Goal: Task Accomplishment & Management: Manage account settings

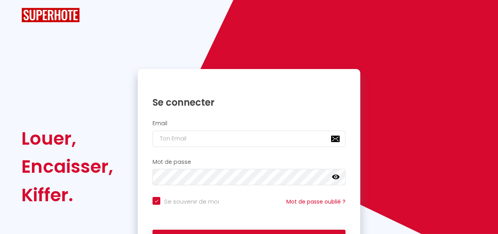
checkbox input "true"
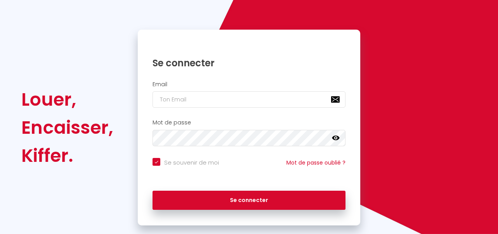
scroll to position [69, 0]
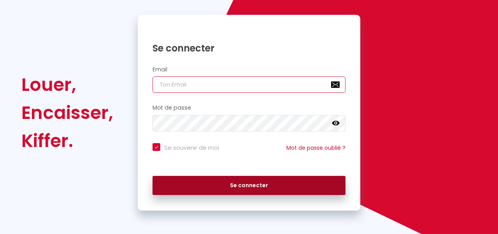
type input "[EMAIL_ADDRESS][DOMAIN_NAME]"
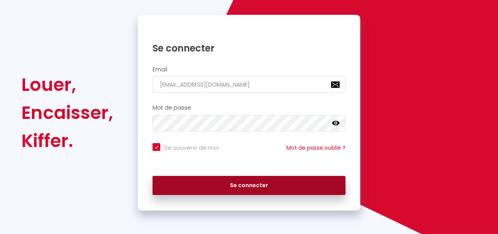
click at [224, 182] on button "Se connecter" at bounding box center [249, 185] width 193 height 19
checkbox input "true"
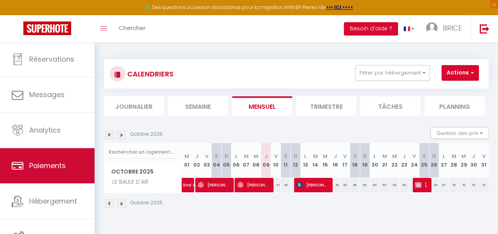
scroll to position [40, 0]
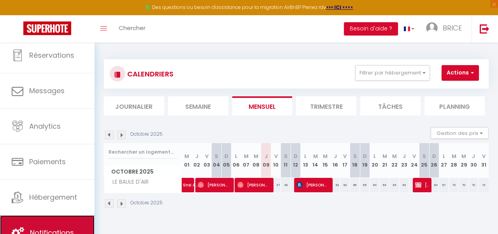
click at [43, 220] on link "Notifications" at bounding box center [47, 232] width 95 height 35
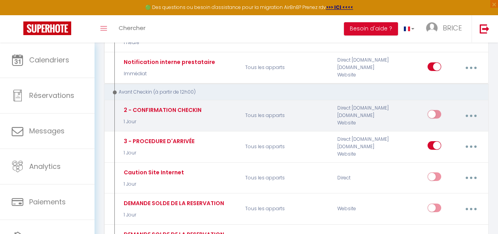
scroll to position [195, 0]
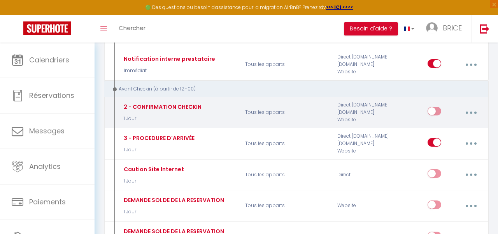
click at [476, 111] on button "button" at bounding box center [471, 112] width 21 height 15
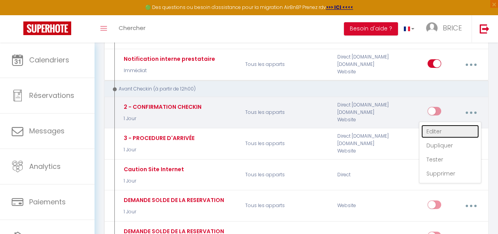
click at [442, 130] on link "Editer" at bounding box center [451, 131] width 58 height 13
type input "2 - CONFIRMATION CHECKIN"
select select "1 Jour"
select select "if_booking_is_paid"
checkbox input "true"
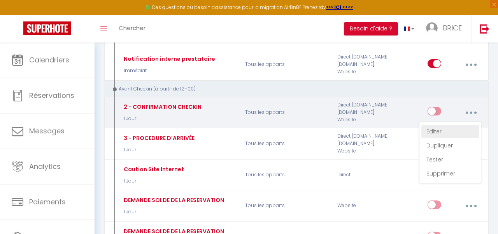
checkbox input "false"
radio input "true"
type input "Procédure pour le checkin - [RENTAL:NAME]"
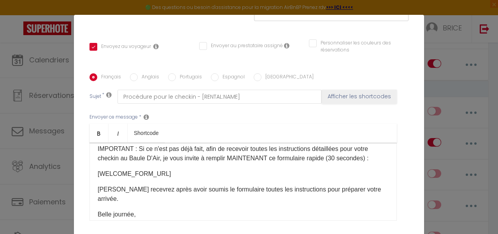
scroll to position [0, 0]
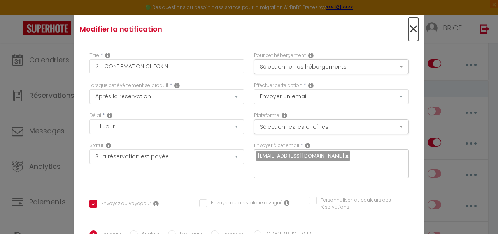
click at [412, 28] on span "×" at bounding box center [414, 29] width 10 height 23
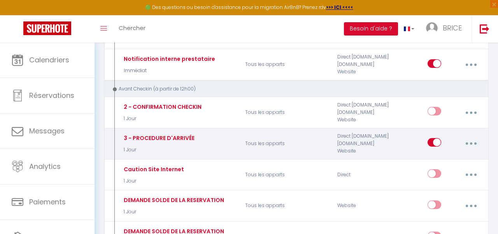
click at [463, 143] on button "button" at bounding box center [471, 143] width 21 height 15
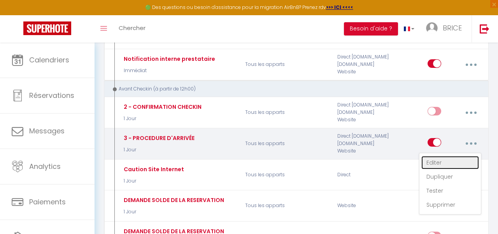
click at [440, 163] on link "Editer" at bounding box center [451, 162] width 58 height 13
type input "3 - PROCEDURE D'ARRIVÉE"
checkbox input "true"
checkbox input "false"
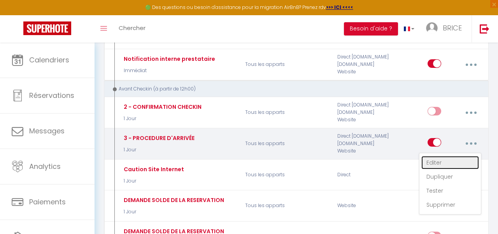
type input "PROCESSUS D'ARRIVÉE"
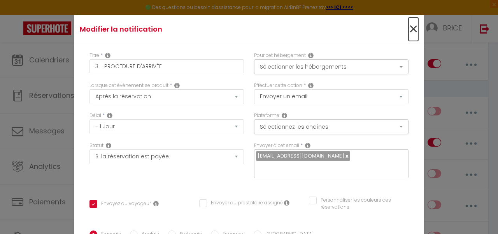
click at [415, 29] on span "×" at bounding box center [414, 29] width 10 height 23
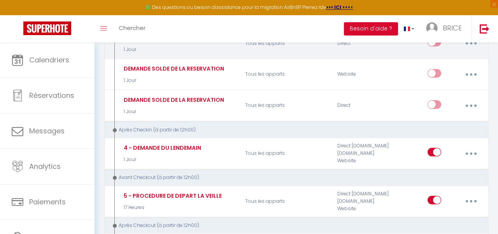
scroll to position [331, 0]
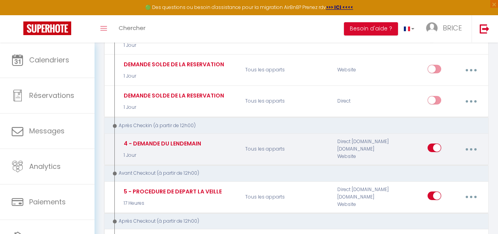
click at [470, 149] on icon "button" at bounding box center [471, 149] width 2 height 2
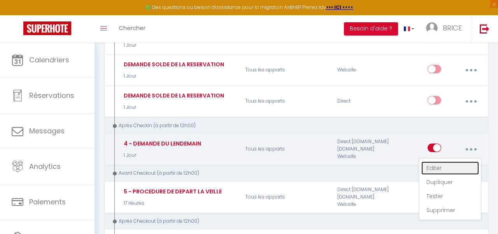
click at [445, 167] on link "Editer" at bounding box center [451, 167] width 58 height 13
type input "4 - DEMANDE DU LENDEMAIN"
select select "3"
select select
checkbox input "true"
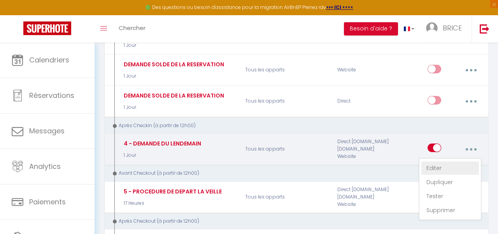
checkbox input "false"
type input "Votre confort durant votre séjour au Baule D'air"
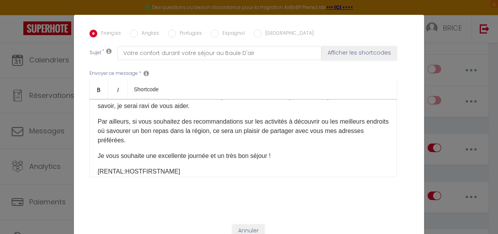
scroll to position [56, 0]
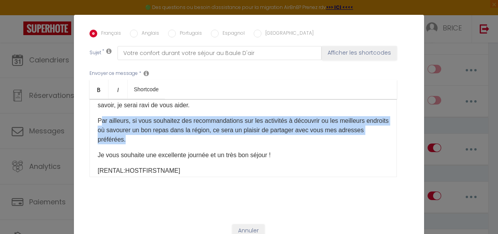
drag, startPoint x: 100, startPoint y: 110, endPoint x: 132, endPoint y: 130, distance: 37.6
click at [132, 130] on p "Par ailleurs, si vous souhaitez des recommandations sur les activités à découvr…" at bounding box center [243, 130] width 291 height 28
drag, startPoint x: 98, startPoint y: 110, endPoint x: 126, endPoint y: 131, distance: 35.3
click at [126, 131] on p "Par ailleurs, si vous souhaitez des recommandations sur les activités à découvr…" at bounding box center [243, 130] width 291 height 28
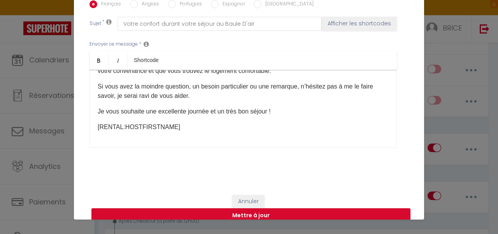
scroll to position [30, 0]
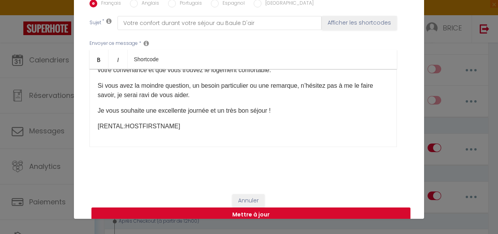
click at [237, 207] on button "Mettre à jour" at bounding box center [250, 214] width 319 height 15
checkbox input "true"
checkbox input "false"
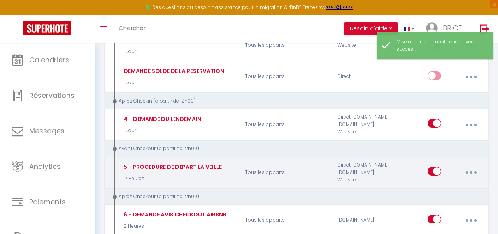
scroll to position [359, 0]
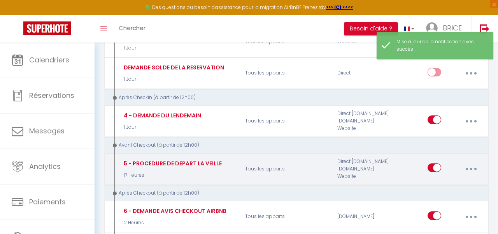
click at [466, 166] on button "button" at bounding box center [471, 168] width 21 height 15
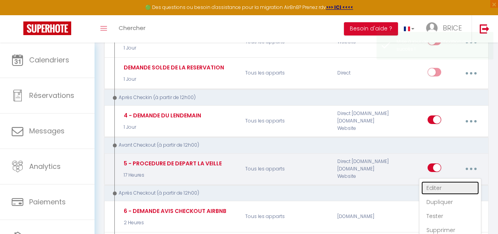
click at [443, 188] on link "Editer" at bounding box center [451, 187] width 58 height 13
type input "5 - PROCEDURE DE DEPART LA VEILLE"
select select "4"
select select "17 Heures"
select select "if_booking_is_paid"
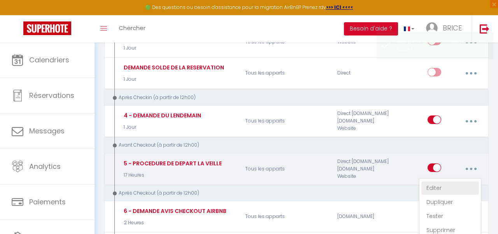
checkbox input "true"
checkbox input "false"
radio input "true"
type input "Procédure pour votre départ - [RENTAL:NAME] - [GUEST:FIRST_NAME] [GUEST:NAME]"
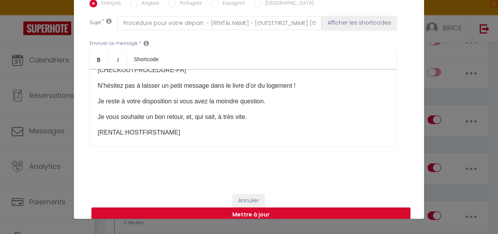
scroll to position [80, 0]
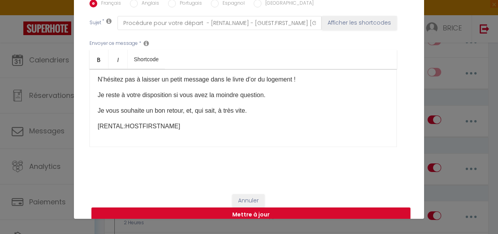
click at [183, 106] on p "Je vous souhaite un bon retour, et, qui sait, à très vite." at bounding box center [243, 110] width 291 height 9
drag, startPoint x: 194, startPoint y: 98, endPoint x: 264, endPoint y: 102, distance: 69.4
click at [264, 106] on p "Je vous souhaite une bonne soirée, et, qui sait, à très vite." at bounding box center [243, 110] width 291 height 9
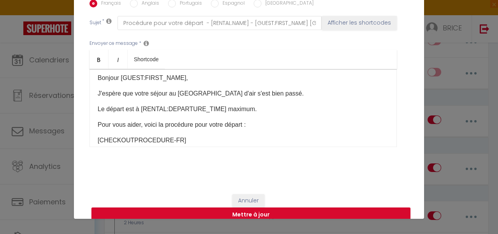
scroll to position [0, 0]
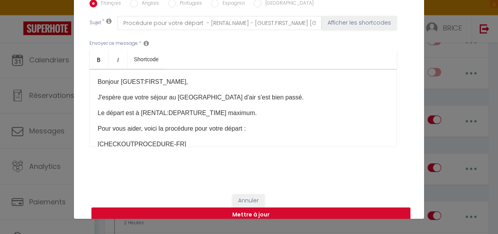
click at [267, 207] on button "Mettre à jour" at bounding box center [250, 214] width 319 height 15
checkbox input "true"
checkbox input "false"
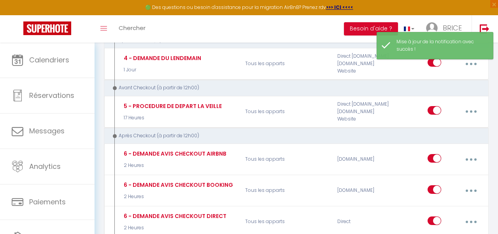
scroll to position [421, 0]
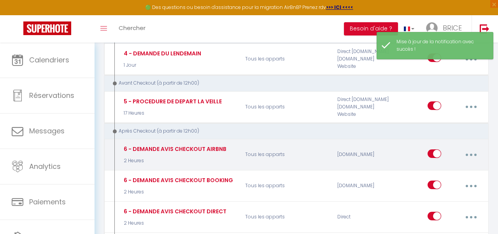
click at [471, 158] on button "button" at bounding box center [471, 154] width 21 height 15
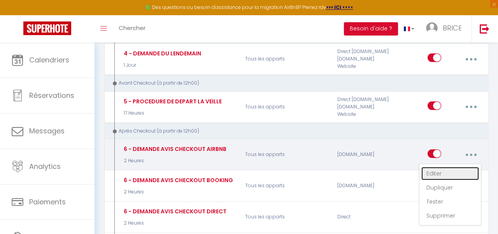
click at [436, 170] on link "Editer" at bounding box center [451, 173] width 58 height 13
type input "6 - DEMANDE AVIS CHECKOUT AIRBNB"
select select "5"
select select "2 Heures"
select select
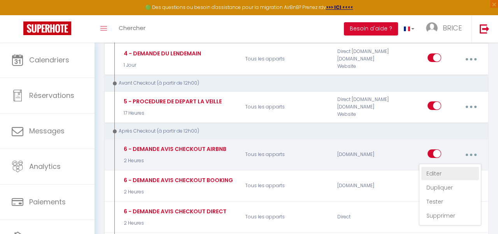
checkbox input "true"
checkbox input "false"
radio input "true"
type input "[GUEST:FIRST_NAME], Voici un cadeau pour vous avant de quitter [RENTAL:CITY]"
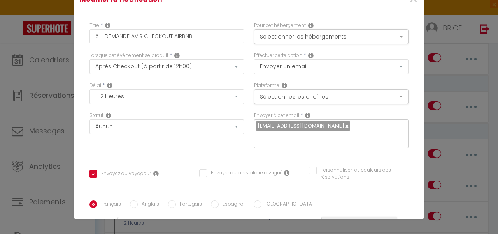
scroll to position [72, 0]
drag, startPoint x: 98, startPoint y: 92, endPoint x: 232, endPoint y: 102, distance: 134.3
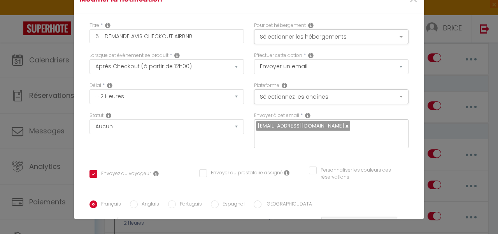
checkbox input "true"
checkbox input "false"
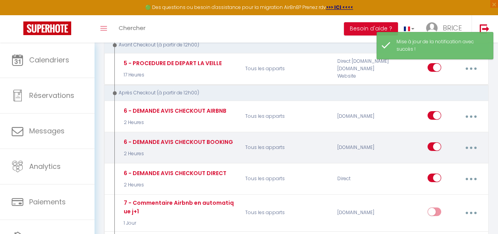
scroll to position [463, 0]
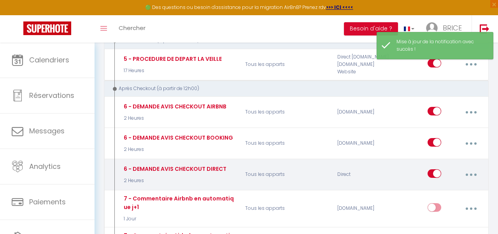
click at [468, 174] on button "button" at bounding box center [471, 174] width 21 height 15
click at [429, 192] on link "Editer" at bounding box center [451, 192] width 58 height 13
type input "6 - DEMANDE AVIS CHECKOUT DIRECT"
select select "5"
select select "2 Heures"
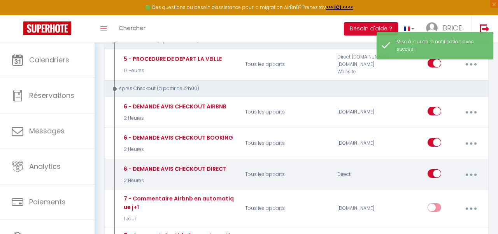
select select
checkbox input "true"
checkbox input "false"
radio input "true"
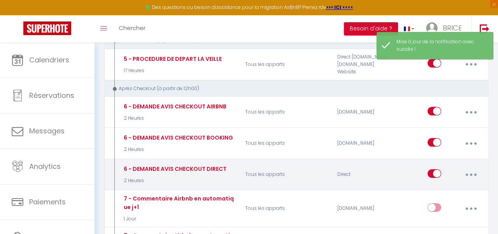
type input "[GUEST:FIRST_NAME], Voici un cadeau pour vous avant de quitter [RENTAL:CITY]"
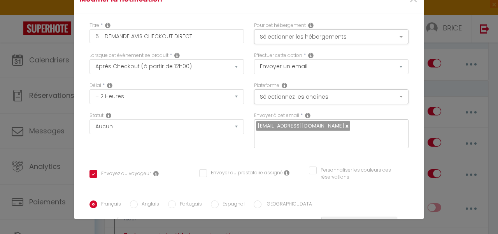
drag, startPoint x: 99, startPoint y: 86, endPoint x: 232, endPoint y: 100, distance: 133.4
checkbox input "true"
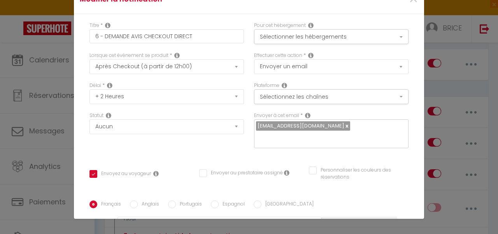
checkbox input "false"
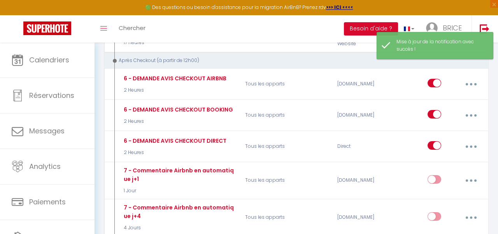
scroll to position [494, 0]
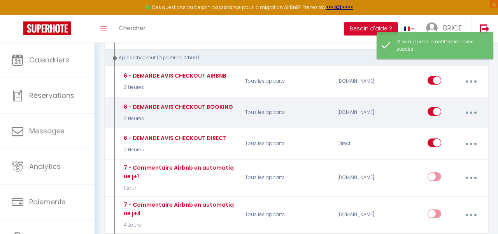
click at [475, 111] on button "button" at bounding box center [471, 112] width 21 height 15
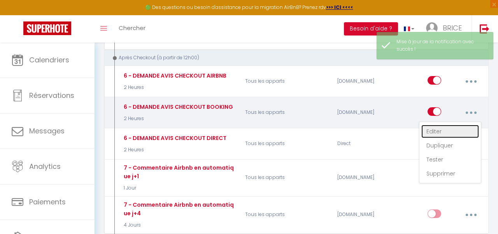
click at [439, 130] on link "Editer" at bounding box center [451, 131] width 58 height 13
type input "6 - DEMANDE AVIS CHECKOUT BOOKING"
select select "5"
select select "2 Heures"
select select
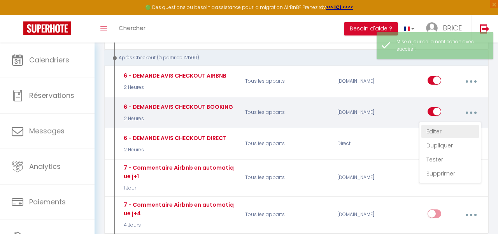
checkbox input "true"
checkbox input "false"
radio input "true"
type input "[GUEST:FIRST_NAME], Voici un cadeau pour vous avant de quitter [RENTAL:CITY]"
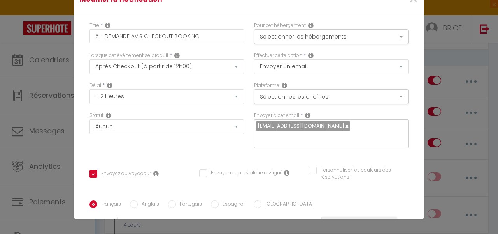
scroll to position [71, 0]
drag, startPoint x: 99, startPoint y: 94, endPoint x: 239, endPoint y: 109, distance: 140.5
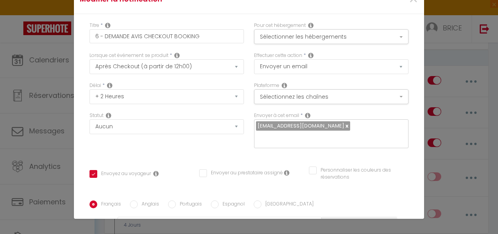
checkbox input "true"
checkbox input "false"
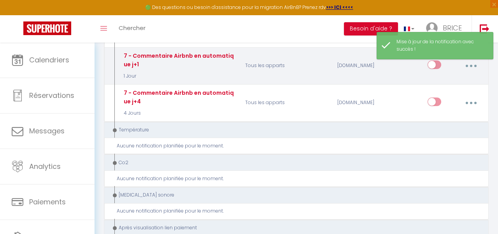
scroll to position [616, 0]
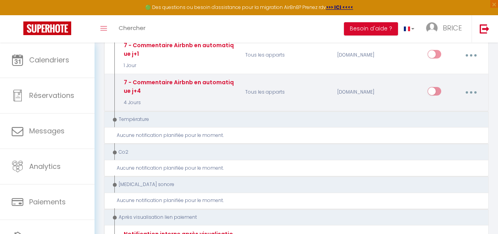
click at [475, 94] on button "button" at bounding box center [471, 92] width 21 height 15
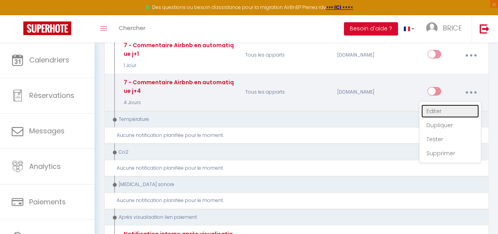
click at [442, 115] on link "Editer" at bounding box center [451, 110] width 58 height 13
type input "7 - Commentaire Airbnb en automatique j+4"
select select "5"
select select "review"
select select "4 Jours"
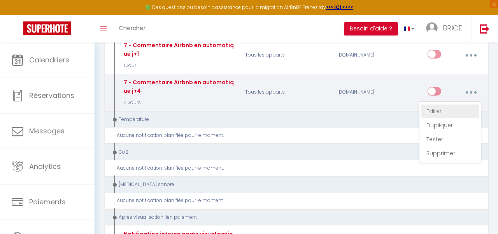
select select
checkbox input "false"
radio input "true"
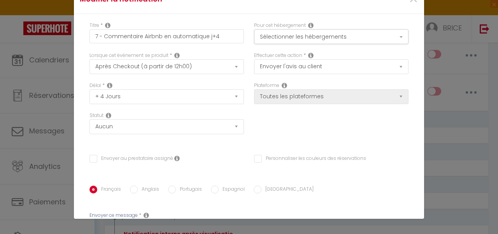
scroll to position [0, 0]
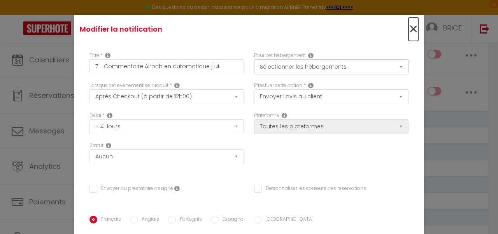
click at [413, 30] on span "×" at bounding box center [414, 29] width 10 height 23
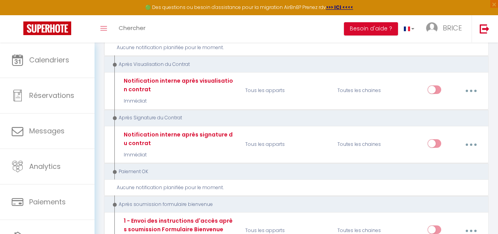
scroll to position [975, 0]
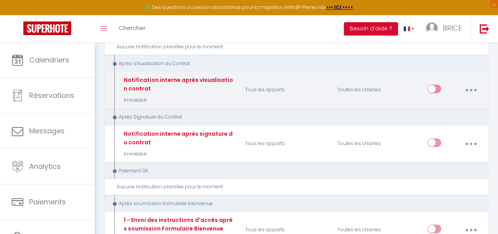
click at [471, 90] on icon "button" at bounding box center [471, 90] width 2 height 2
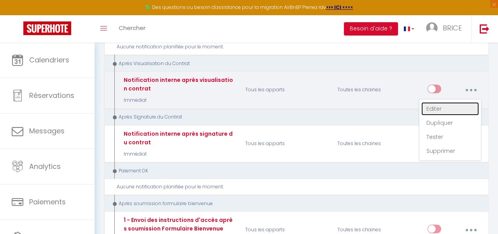
click at [431, 109] on link "Editer" at bounding box center [451, 108] width 58 height 13
type input "Notification interne après visualisation contrat"
select select "14"
select select "Immédiat"
checkbox input "false"
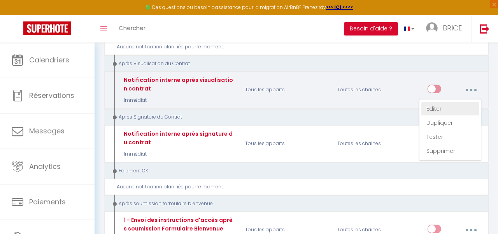
checkbox input "false"
type input "Email après visualisation contrat - [RENTAL:NAME] - [GUEST:NAME] - [BOOKING:ID]"
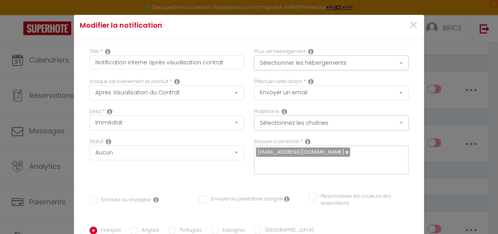
scroll to position [0, 0]
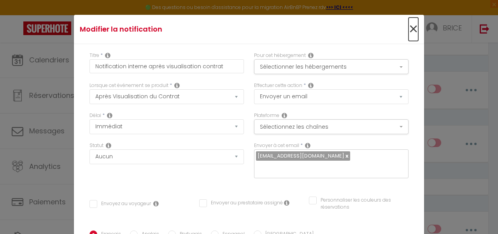
click at [413, 28] on span "×" at bounding box center [414, 29] width 10 height 23
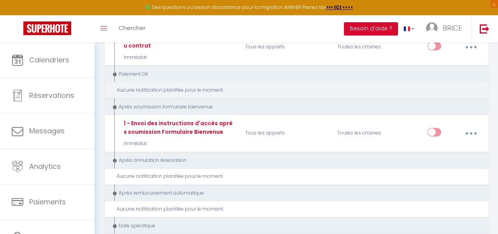
scroll to position [1072, 0]
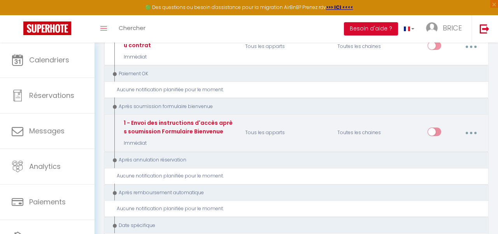
click at [470, 134] on button "button" at bounding box center [471, 132] width 21 height 15
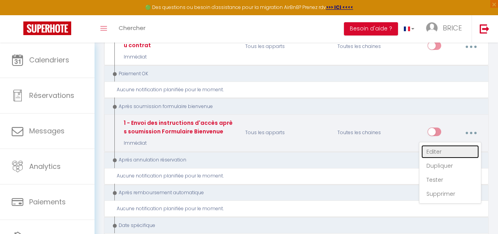
click at [440, 153] on link "Editer" at bounding box center [451, 151] width 58 height 13
type input "1 - Envoi des instructions d'accès après soumission Formulaire Bienvenue"
select select "17"
select select "if_booking_is_paid"
checkbox input "true"
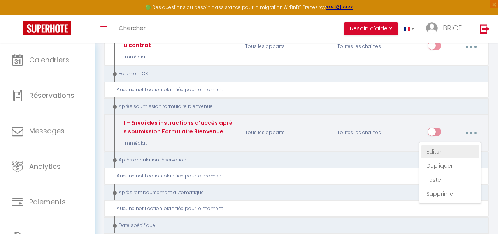
checkbox input "false"
type input "Confirmation de votre réservation - [BOOKING:ID] - [GUEST:FIRST_NAME] [GUEST:LA…"
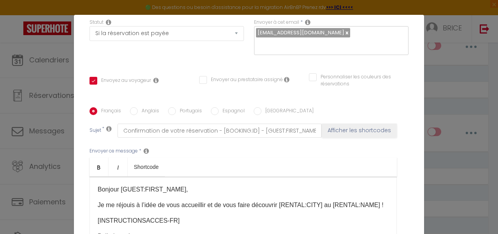
scroll to position [200, 0]
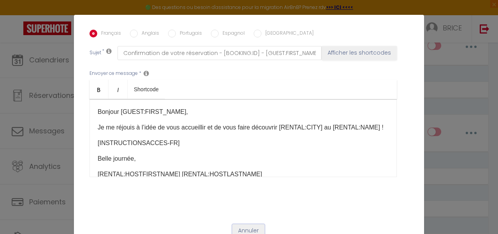
click at [247, 224] on button "Annuler" at bounding box center [248, 230] width 32 height 13
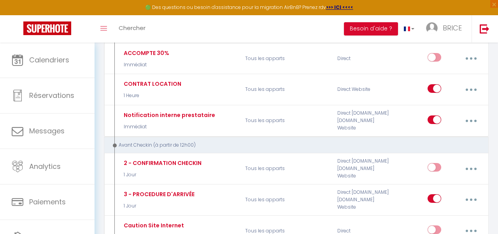
scroll to position [0, 0]
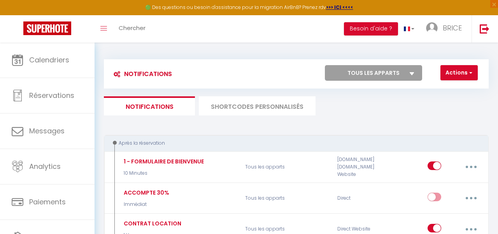
click at [257, 114] on li "SHORTCODES PERSONNALISÉS" at bounding box center [257, 105] width 117 height 19
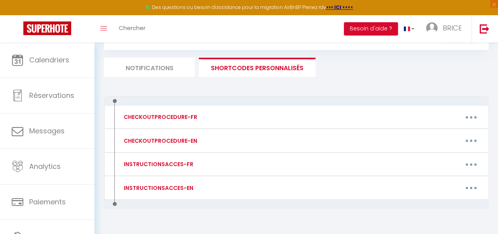
scroll to position [55, 0]
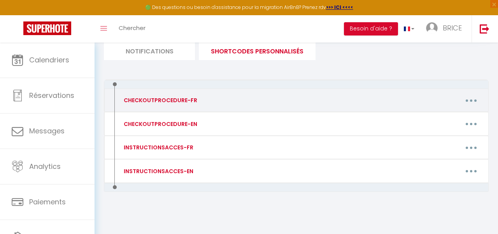
click at [472, 100] on icon "button" at bounding box center [471, 100] width 2 height 2
click at [449, 117] on link "Editer" at bounding box center [451, 118] width 58 height 13
type input "CHECKOUTPROCEDURE-FR"
type textarea "1 - Déposer les poubelles dans les containers 2 - Assurez-vous que toutes les f…"
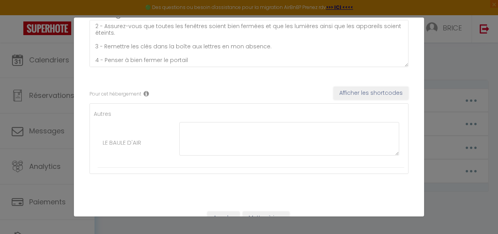
scroll to position [87, 0]
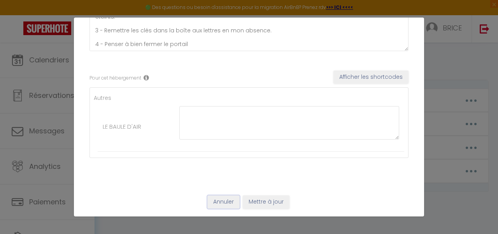
click at [216, 198] on button "Annuler" at bounding box center [223, 201] width 32 height 13
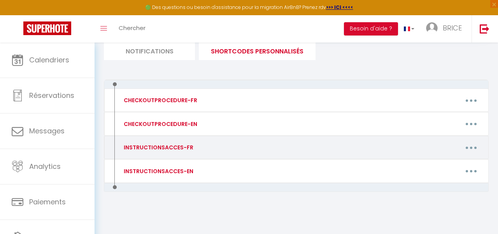
click at [473, 148] on button "button" at bounding box center [471, 147] width 21 height 15
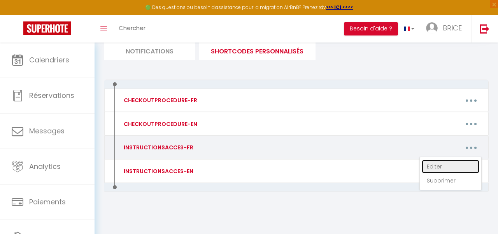
click at [430, 165] on link "Editer" at bounding box center [451, 166] width 58 height 13
type input "INSTRUCTIONSACCES-FR"
type textarea "Il ne vous reste plus qu’à venir avec vos valises, en effet tout est fourni dan…"
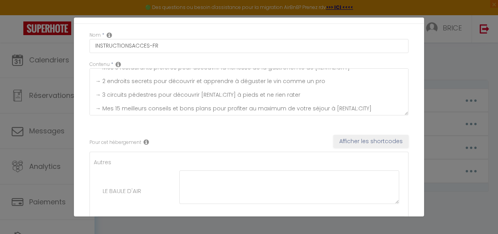
scroll to position [0, 0]
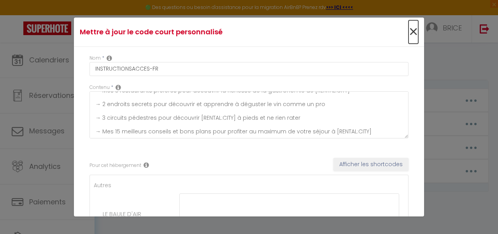
click at [411, 30] on span "×" at bounding box center [414, 31] width 10 height 23
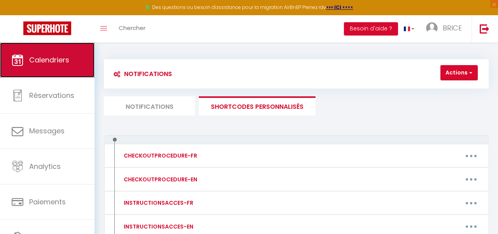
click at [52, 61] on span "Calendriers" at bounding box center [49, 60] width 40 height 10
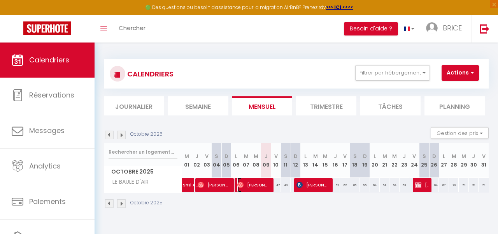
click at [265, 188] on span "[PERSON_NAME]" at bounding box center [253, 184] width 32 height 15
select select "OK"
select select "1"
select select "0"
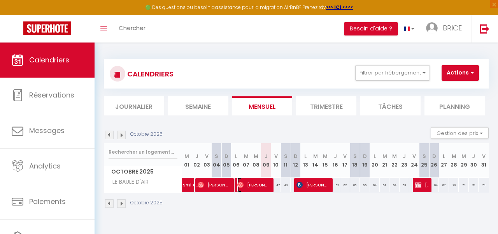
select select "1"
select select
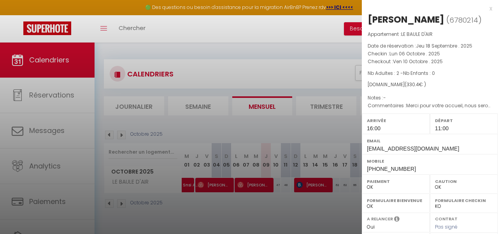
click at [267, 211] on div at bounding box center [249, 117] width 498 height 234
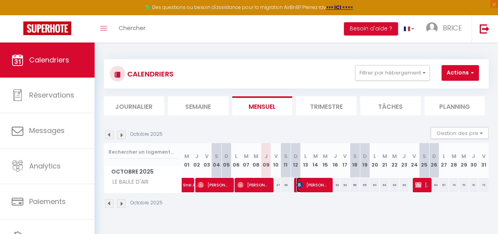
click at [308, 189] on span "[PERSON_NAME]" at bounding box center [313, 184] width 32 height 15
select select "KO"
select select "36879"
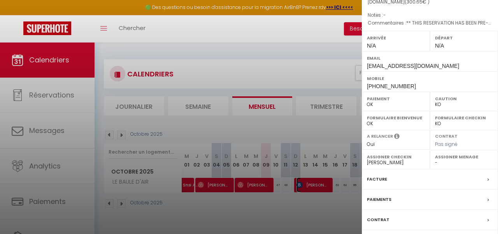
scroll to position [129, 0]
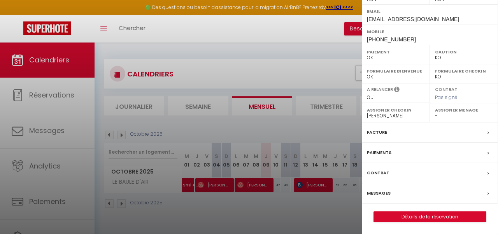
click at [287, 225] on div at bounding box center [249, 117] width 498 height 234
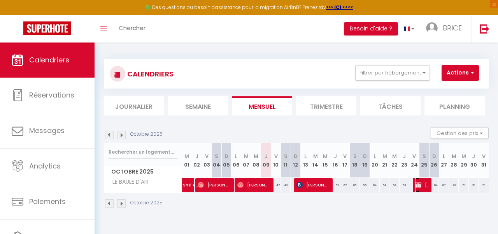
click at [418, 186] on img at bounding box center [418, 184] width 6 height 6
select select "1"
select select
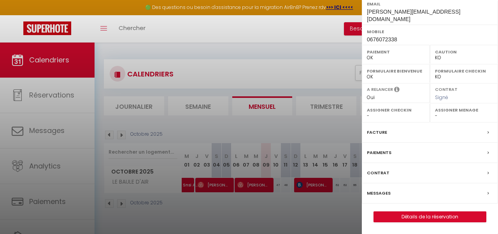
scroll to position [0, 0]
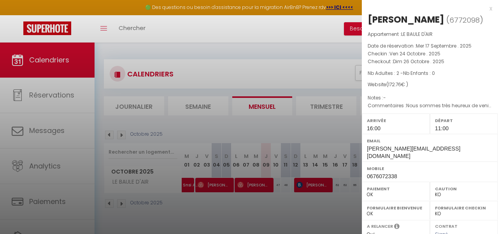
click at [301, 209] on div at bounding box center [249, 117] width 498 height 234
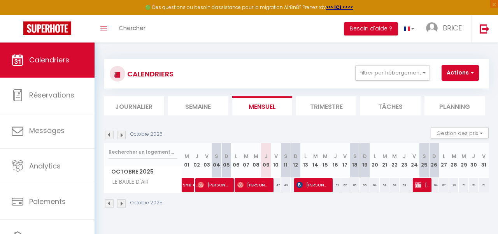
click at [121, 135] on img at bounding box center [121, 134] width 9 height 9
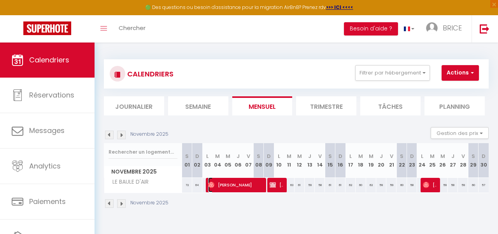
click at [248, 187] on span "[PERSON_NAME]" at bounding box center [235, 184] width 54 height 15
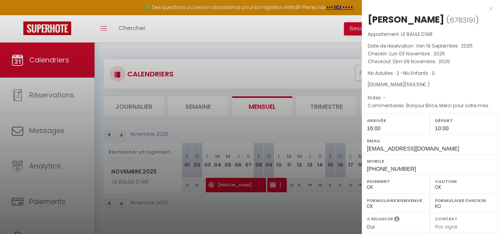
click at [271, 221] on div at bounding box center [249, 117] width 498 height 234
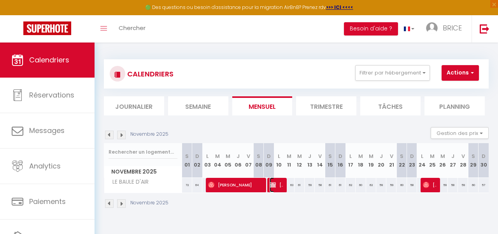
click at [278, 189] on span "[PERSON_NAME]" at bounding box center [277, 184] width 14 height 15
select select "KO"
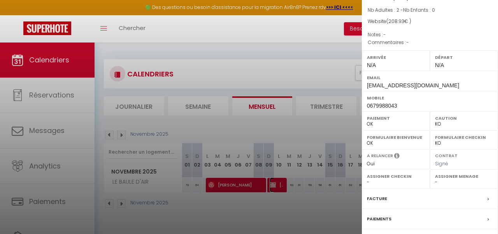
scroll to position [65, 0]
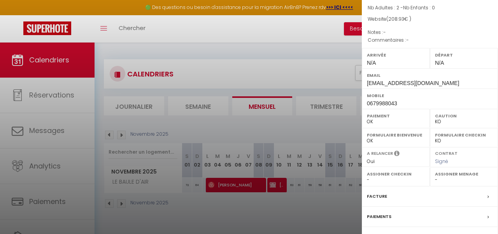
click at [299, 219] on div at bounding box center [249, 117] width 498 height 234
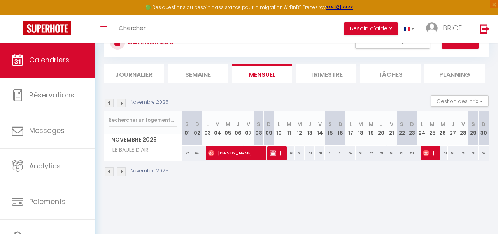
scroll to position [33, 0]
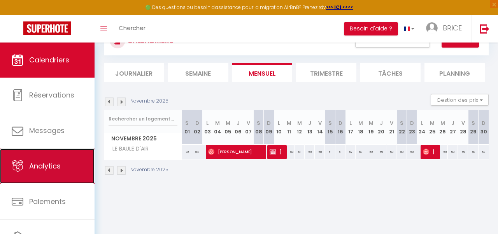
click at [36, 152] on link "Analytics" at bounding box center [47, 165] width 95 height 35
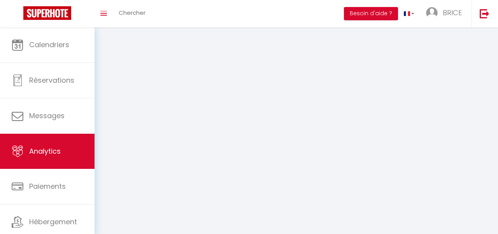
select select "2025"
select select "10"
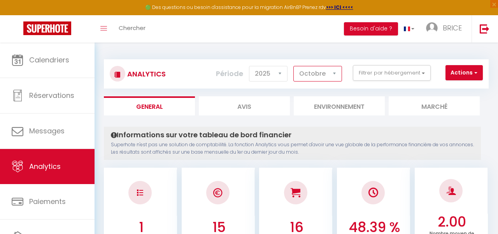
click at [319, 72] on select "[PERSON_NAME] Mars Avril Mai Juin Juillet Août Septembre Octobre Novembre Décem…" at bounding box center [318, 74] width 49 height 16
click at [309, 76] on select "[PERSON_NAME] Mars Avril Mai Juin Juillet Août Septembre Octobre Novembre Décem…" at bounding box center [318, 74] width 49 height 16
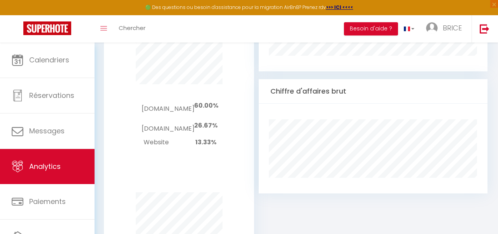
scroll to position [132, 0]
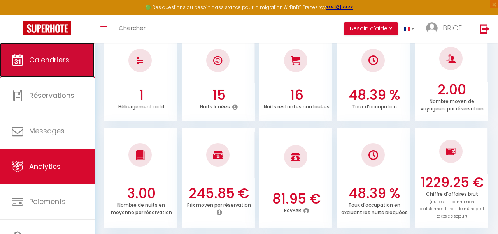
click at [63, 67] on link "Calendriers" at bounding box center [47, 59] width 95 height 35
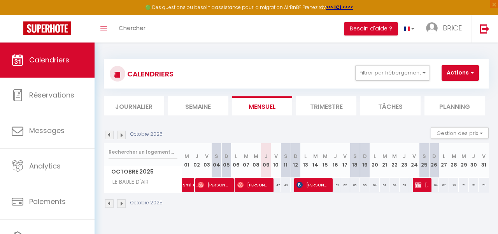
click at [318, 108] on li "Trimestre" at bounding box center [326, 105] width 60 height 19
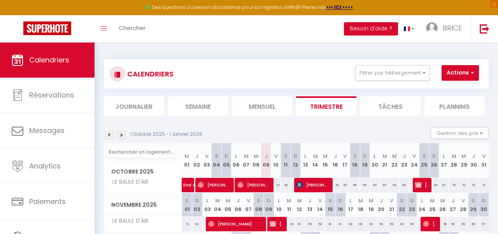
click at [122, 133] on img at bounding box center [121, 134] width 9 height 9
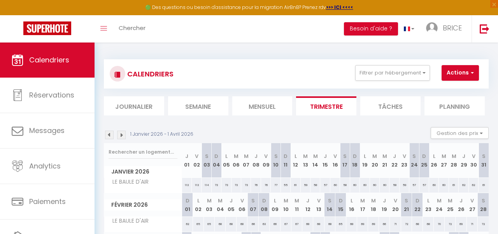
click at [122, 133] on img at bounding box center [121, 134] width 9 height 9
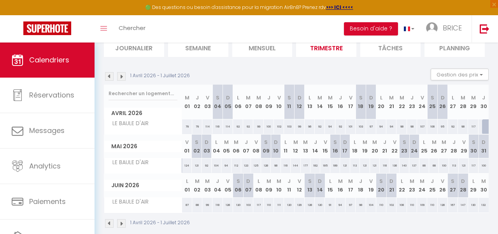
scroll to position [70, 0]
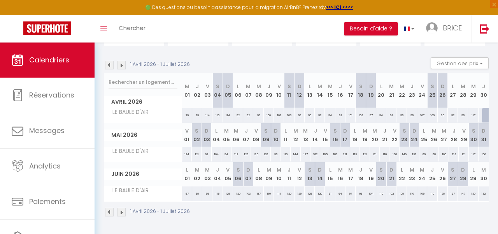
click at [485, 116] on div at bounding box center [487, 115] width 10 height 15
type input "122"
type input "Jeu 30 Avril 2026"
type input "Ven 01 Mai 2026"
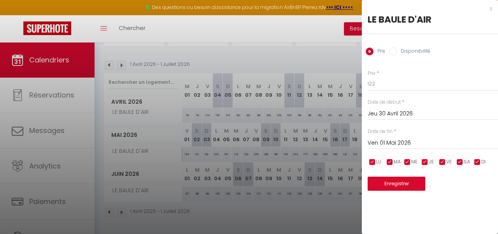
click at [395, 52] on input "Disponibilité" at bounding box center [393, 51] width 8 height 8
radio input "true"
radio input "false"
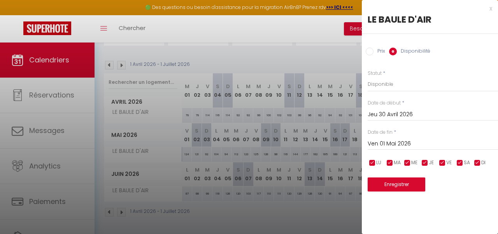
click at [492, 10] on div "x" at bounding box center [427, 8] width 130 height 9
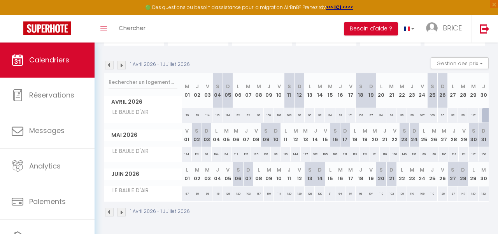
click at [487, 114] on div at bounding box center [487, 115] width 10 height 15
select select "1"
type input "Jeu 30 Avril 2026"
type input "Ven 01 Mai 2026"
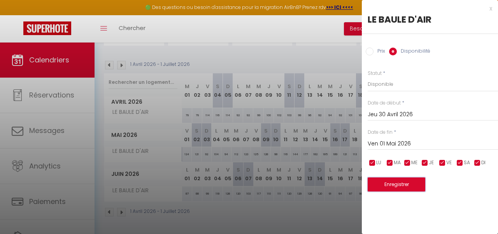
click at [393, 181] on button "Enregistrer" at bounding box center [397, 184] width 58 height 14
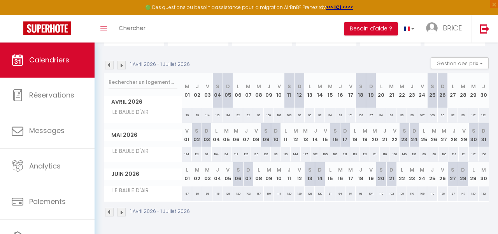
click at [109, 64] on img at bounding box center [109, 65] width 9 height 9
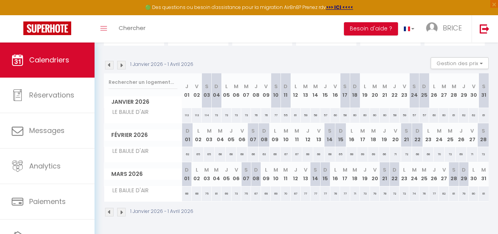
click at [109, 64] on img at bounding box center [109, 65] width 9 height 9
